Goal: Register for event/course

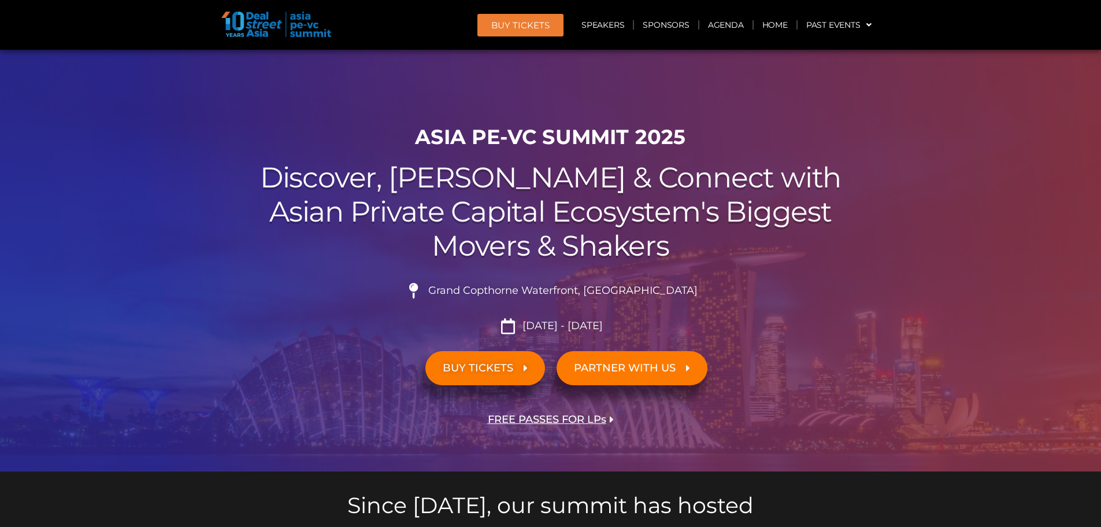
click at [826, 199] on h2 "Discover, Learn & Connect with Asian Private Capital Ecosystem's Biggest Movers…" at bounding box center [551, 212] width 648 height 102
drag, startPoint x: 845, startPoint y: 265, endPoint x: 834, endPoint y: 279, distance: 17.8
click at [845, 264] on div "ASIA PE-VC Summit 2025 Discover, Learn & Connect with Asian Private Capital Eco…" at bounding box center [550, 295] width 659 height 352
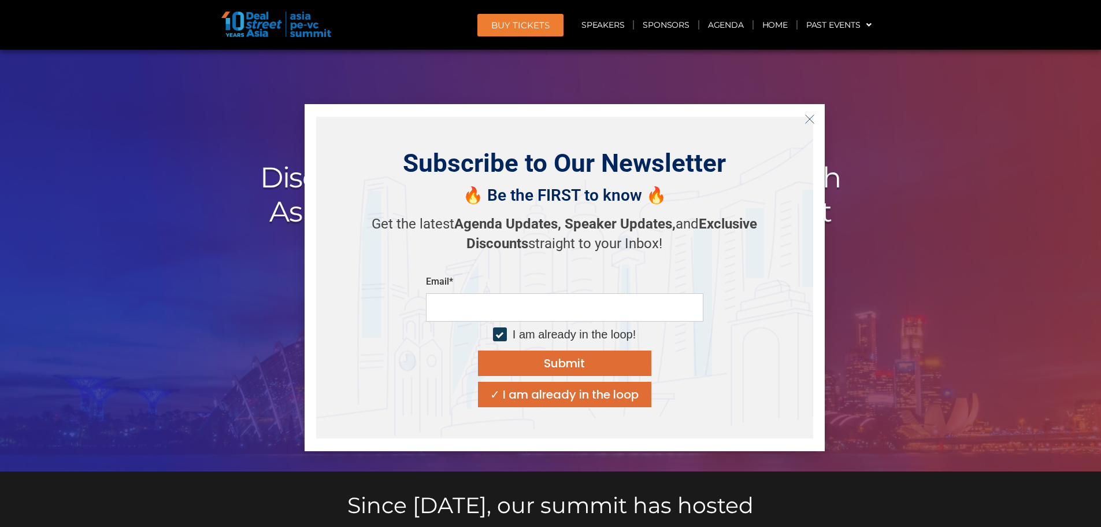
click at [809, 125] on button "Close" at bounding box center [810, 119] width 19 height 19
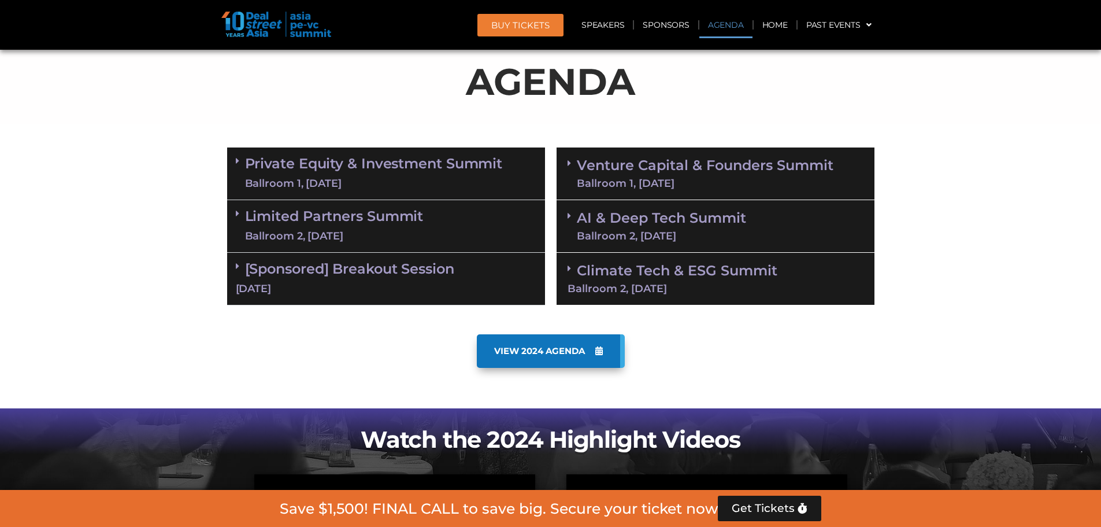
scroll to position [694, 0]
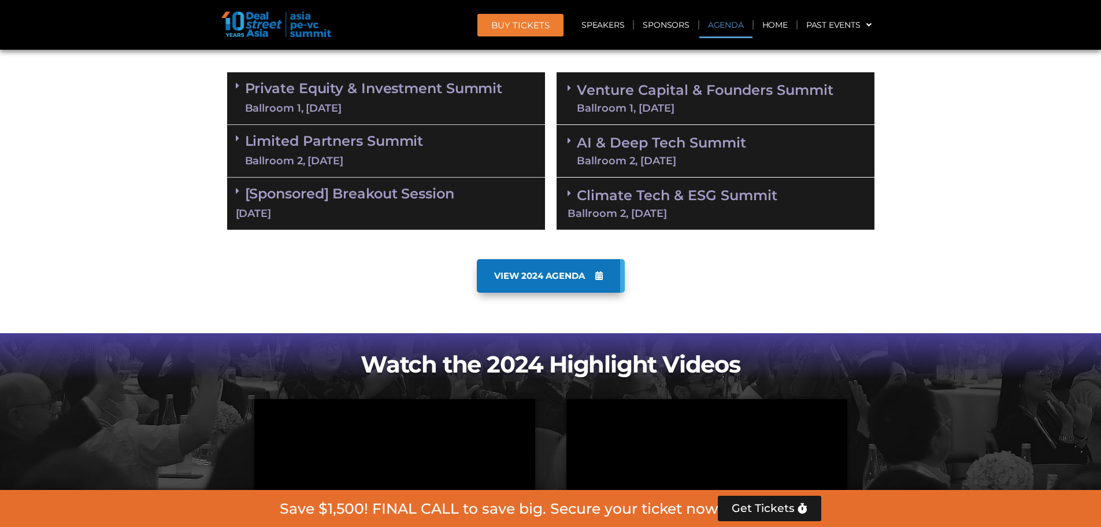
click at [530, 21] on span "BUY Tickets" at bounding box center [520, 25] width 58 height 9
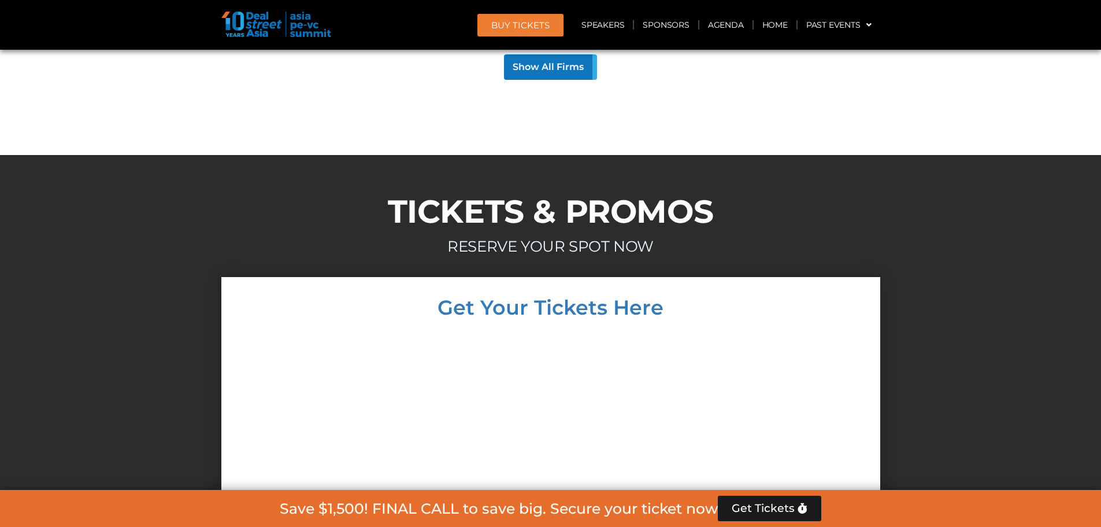
scroll to position [10087, 0]
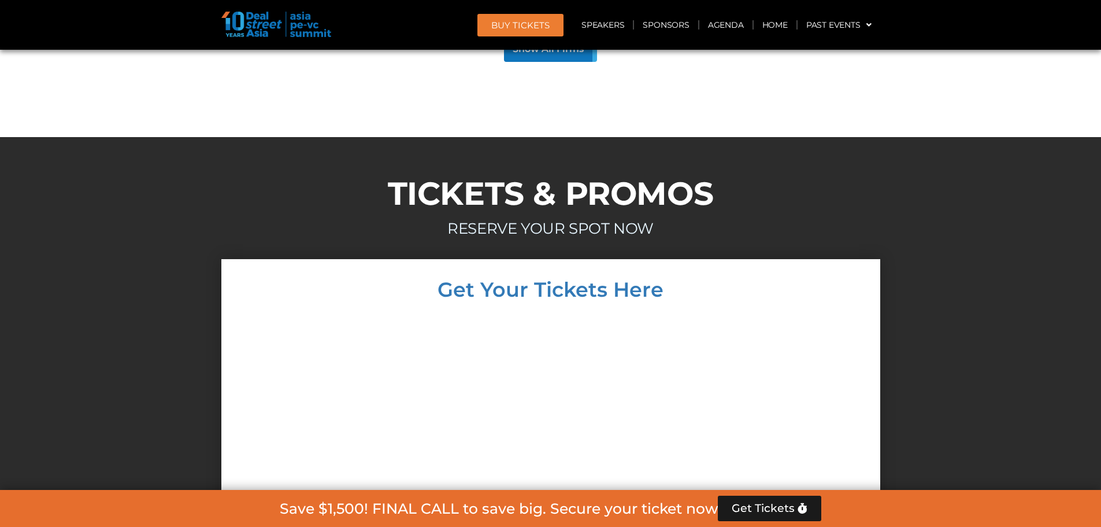
click at [878, 260] on div "Get Your Tickets Here All ticket prices are in USD | Tickets are non-refundable…" at bounding box center [550, 465] width 659 height 412
click at [785, 311] on div at bounding box center [551, 462] width 636 height 303
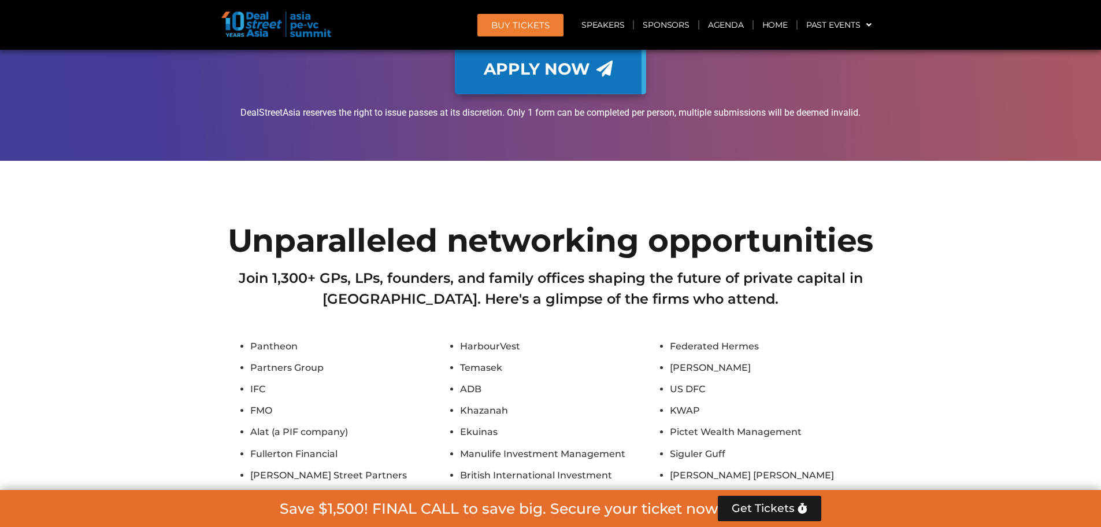
scroll to position [9394, 0]
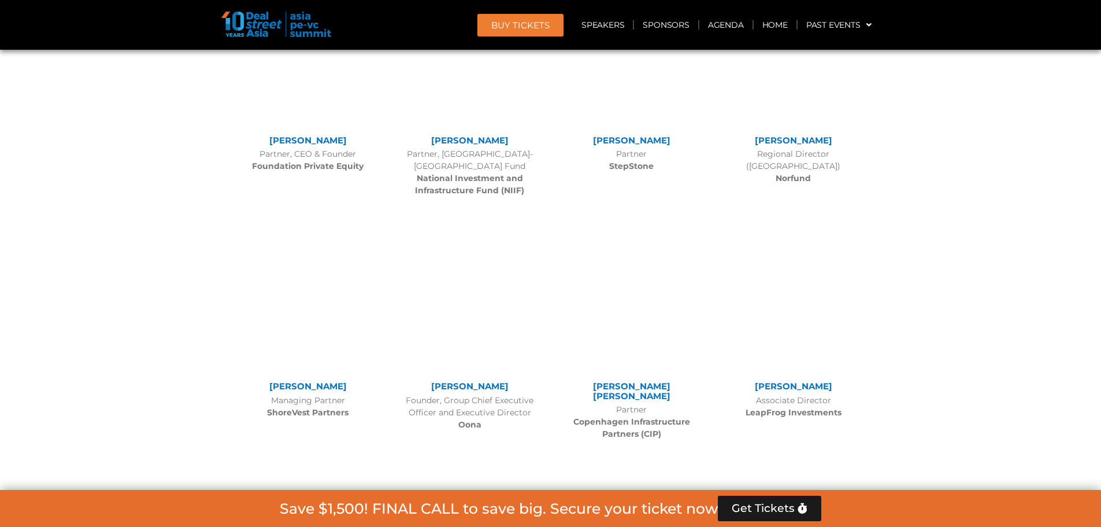
drag, startPoint x: 605, startPoint y: 370, endPoint x: 596, endPoint y: 43, distance: 326.8
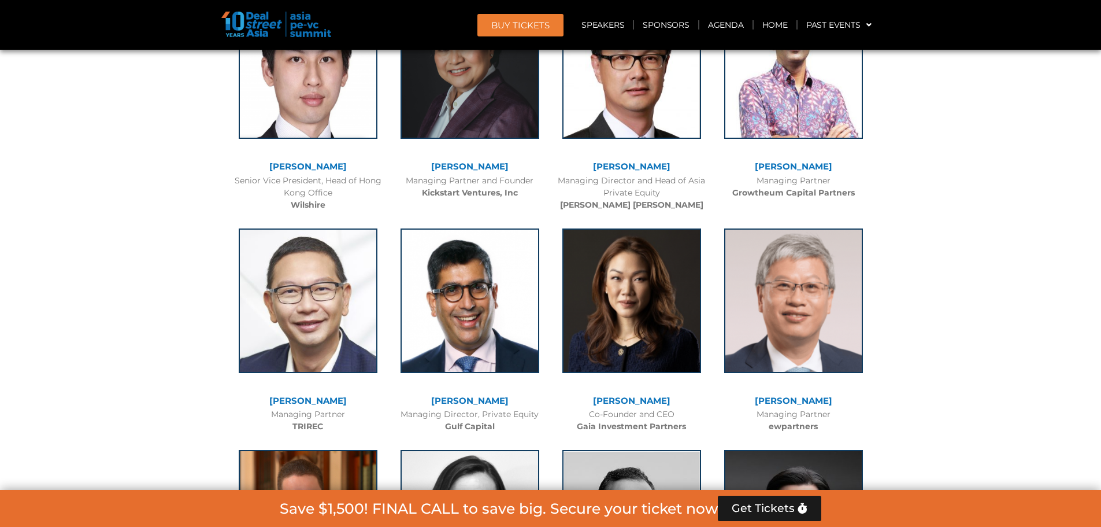
drag, startPoint x: 997, startPoint y: 265, endPoint x: 796, endPoint y: 180, distance: 217.9
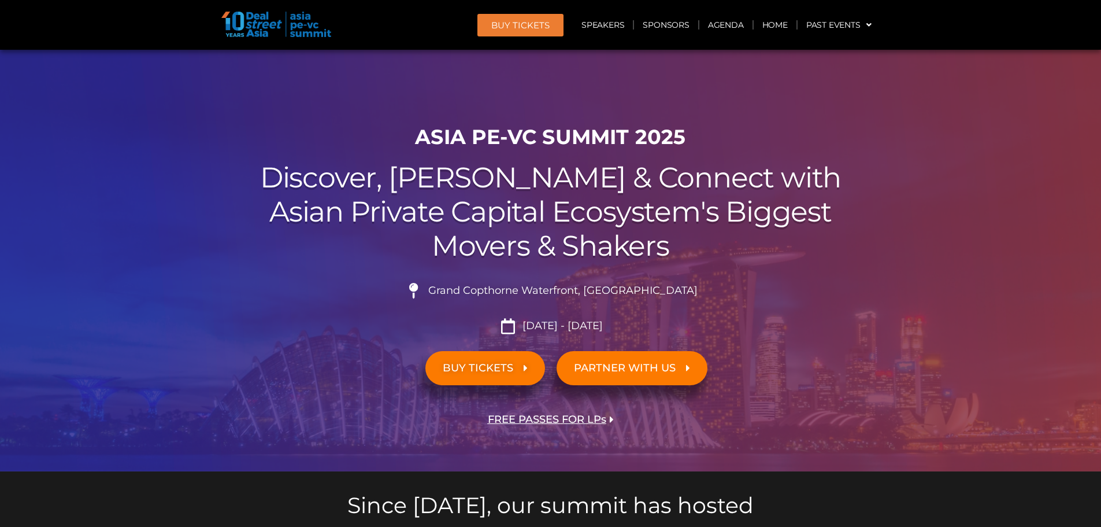
click at [552, 423] on span "FREE PASSES FOR LPs" at bounding box center [547, 419] width 119 height 11
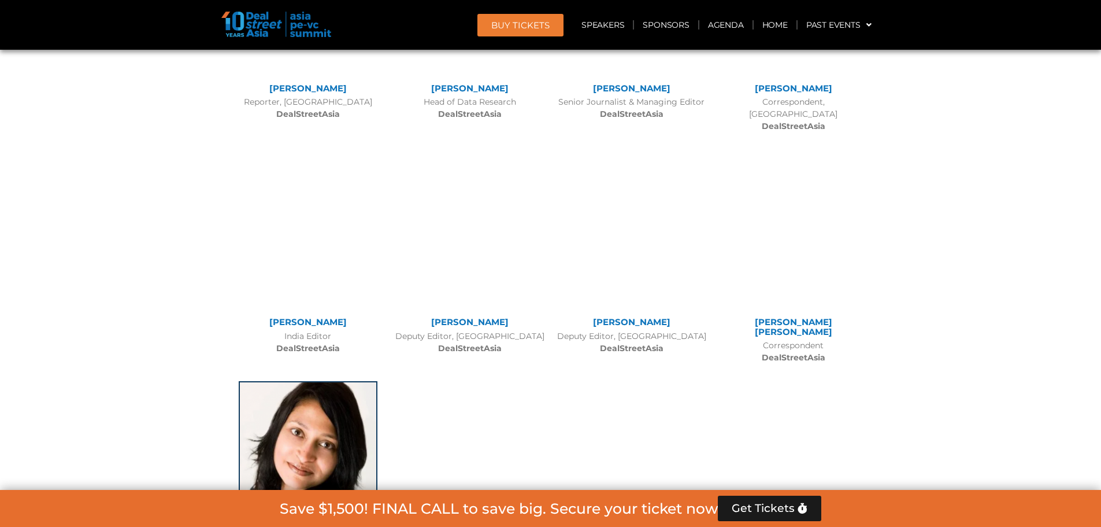
scroll to position [8726, 0]
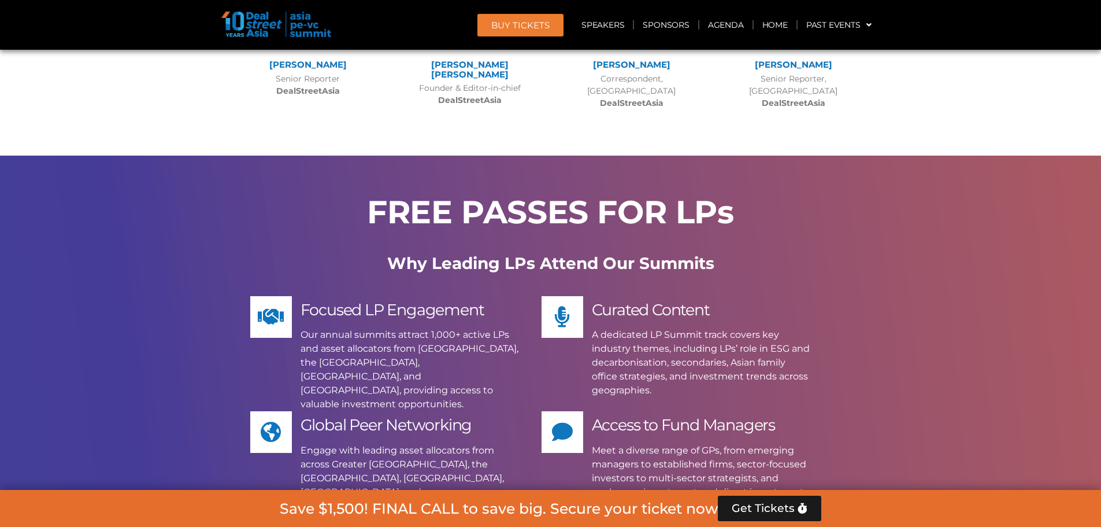
drag, startPoint x: 966, startPoint y: 306, endPoint x: 957, endPoint y: 298, distance: 11.9
click at [964, 306] on section "FREE PASSES FOR LPs Why Leading LPs Attend Our Summits Focused LP Engagement Ou…" at bounding box center [550, 412] width 1101 height 512
